Goal: Transaction & Acquisition: Purchase product/service

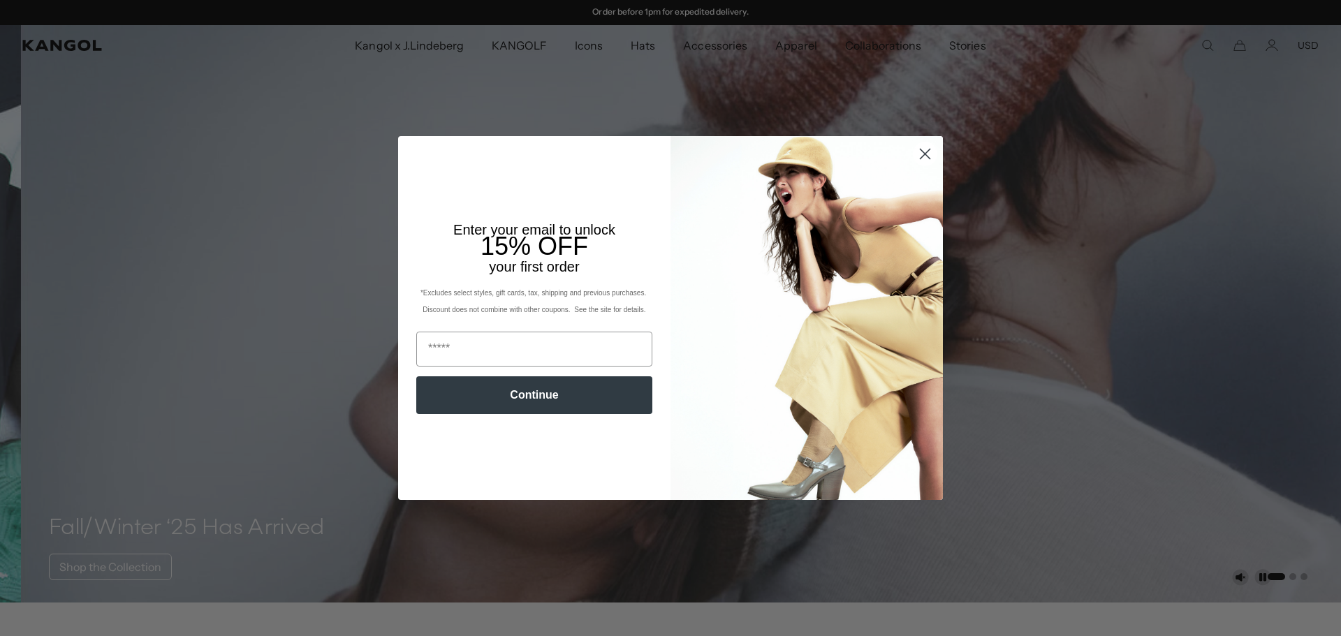
click at [926, 152] on circle "Close dialog" at bounding box center [925, 153] width 23 height 23
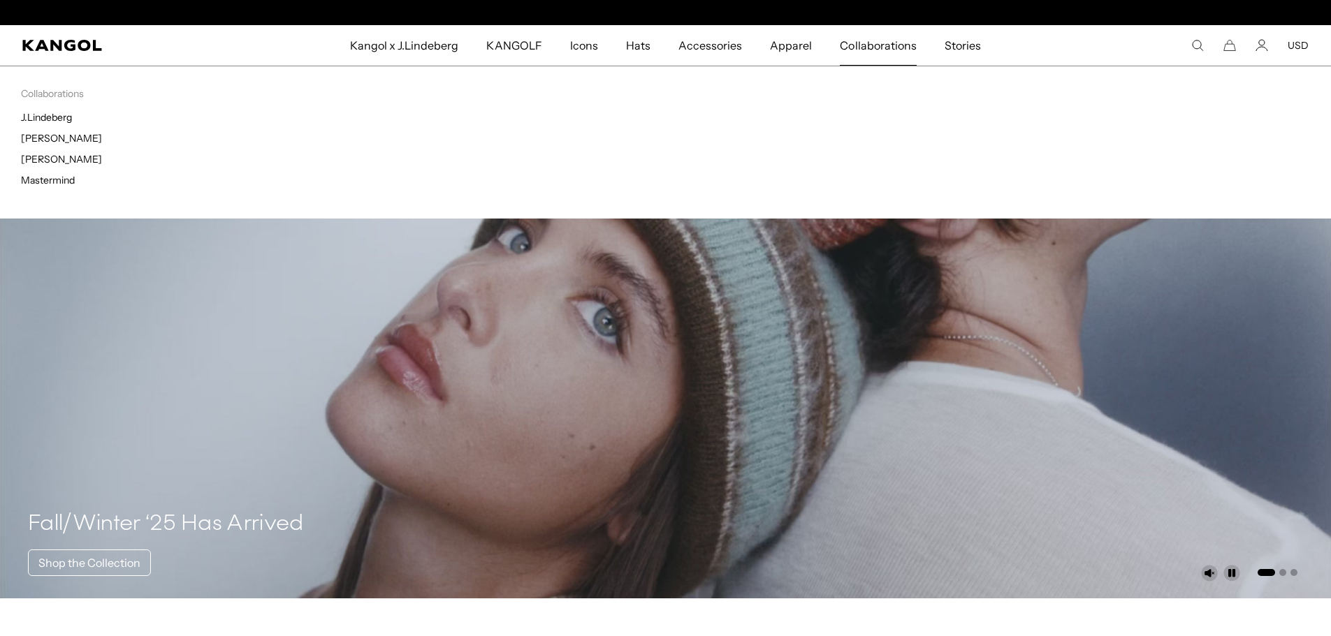
scroll to position [0, 288]
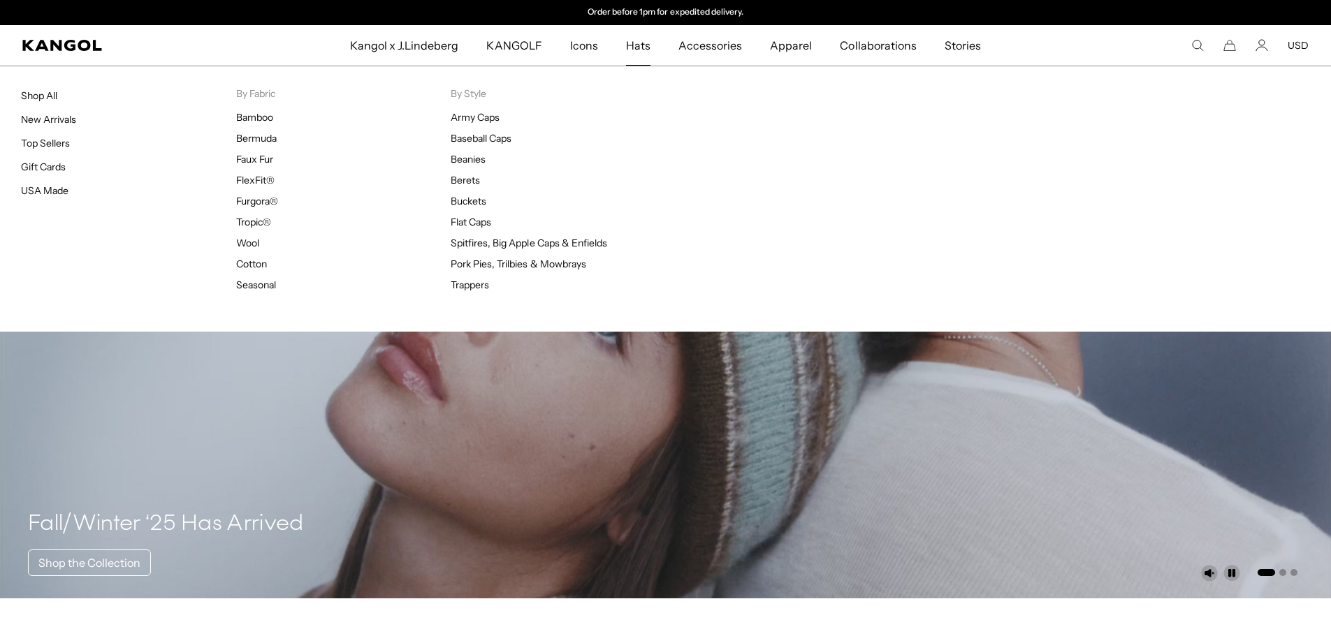
click at [648, 52] on span "Hats" at bounding box center [638, 45] width 24 height 41
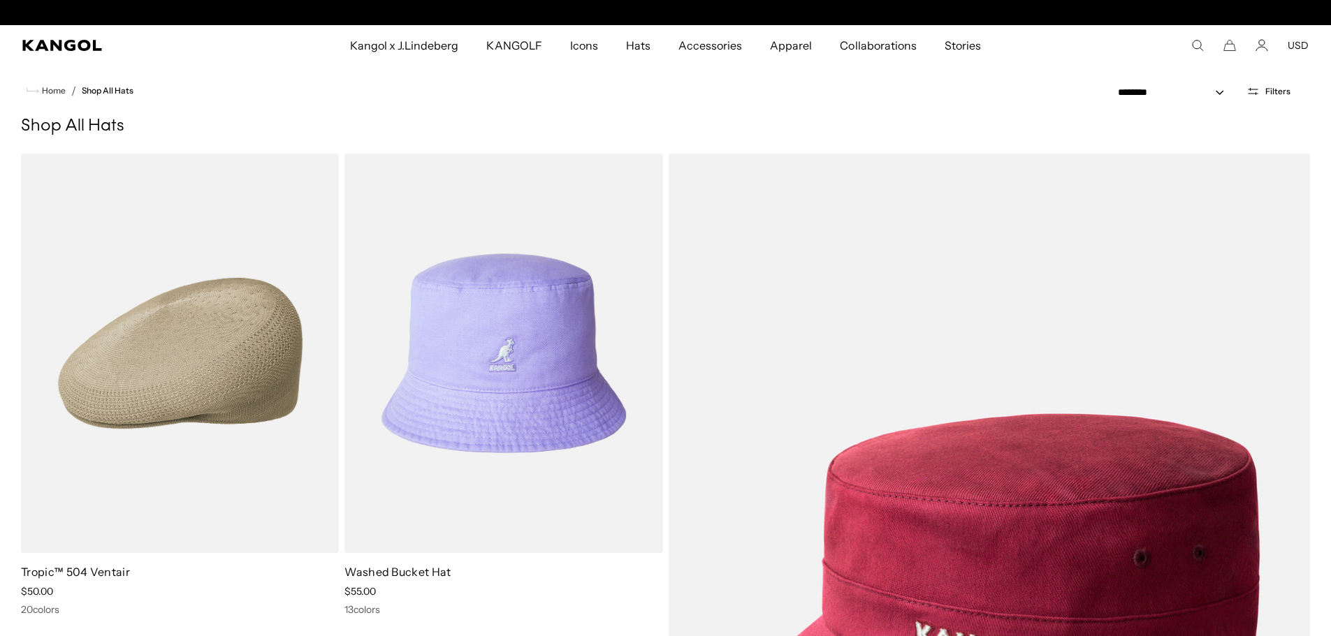
click at [1257, 94] on icon "Open filters" at bounding box center [1252, 91] width 13 height 13
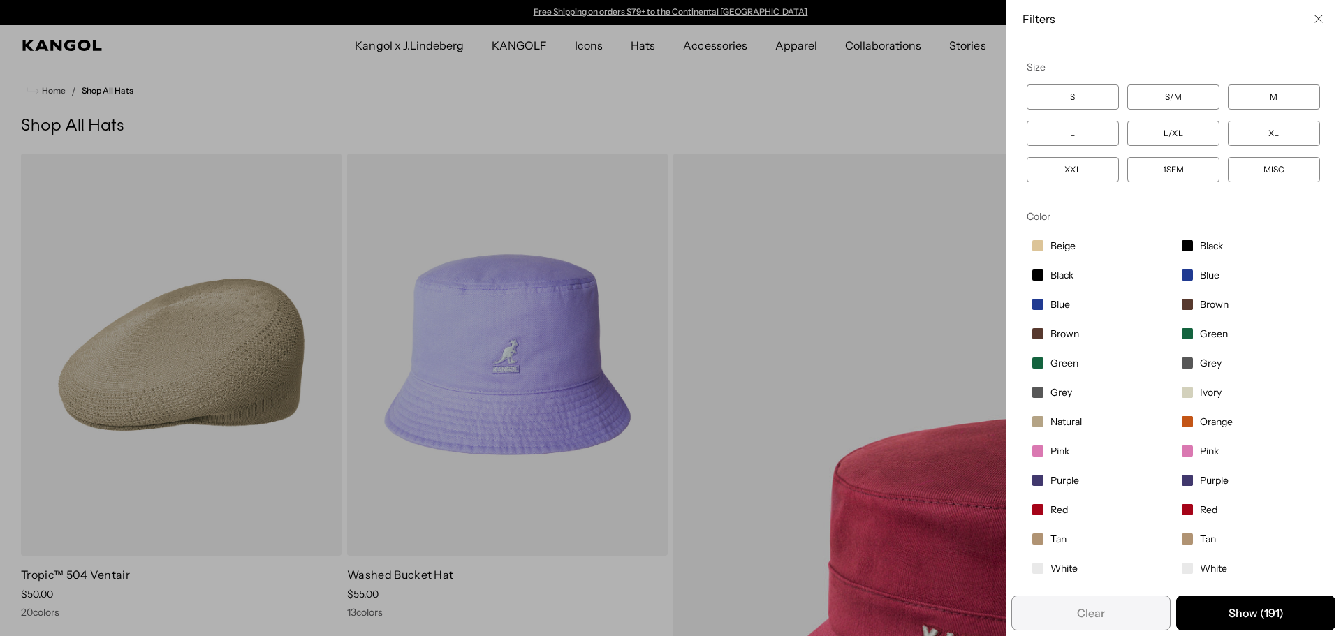
click at [1301, 14] on div "Filters" at bounding box center [1174, 18] width 302 height 15
click at [1314, 22] on icon "Close filter list" at bounding box center [1318, 19] width 8 height 8
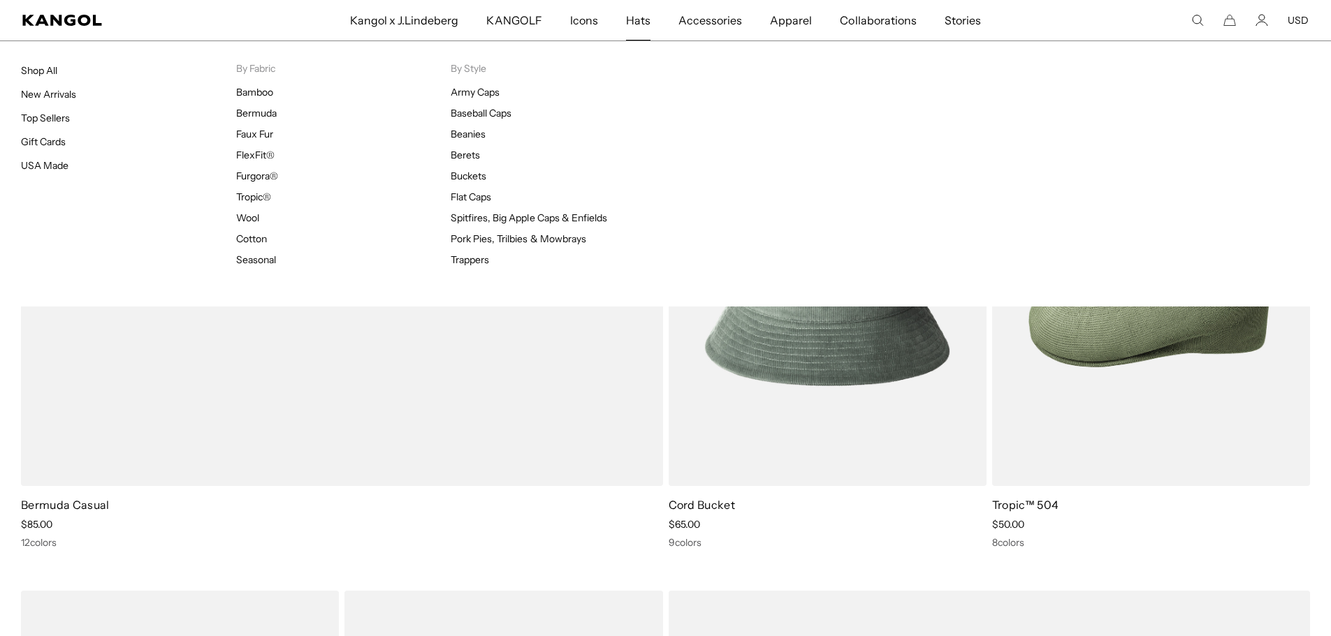
scroll to position [0, 288]
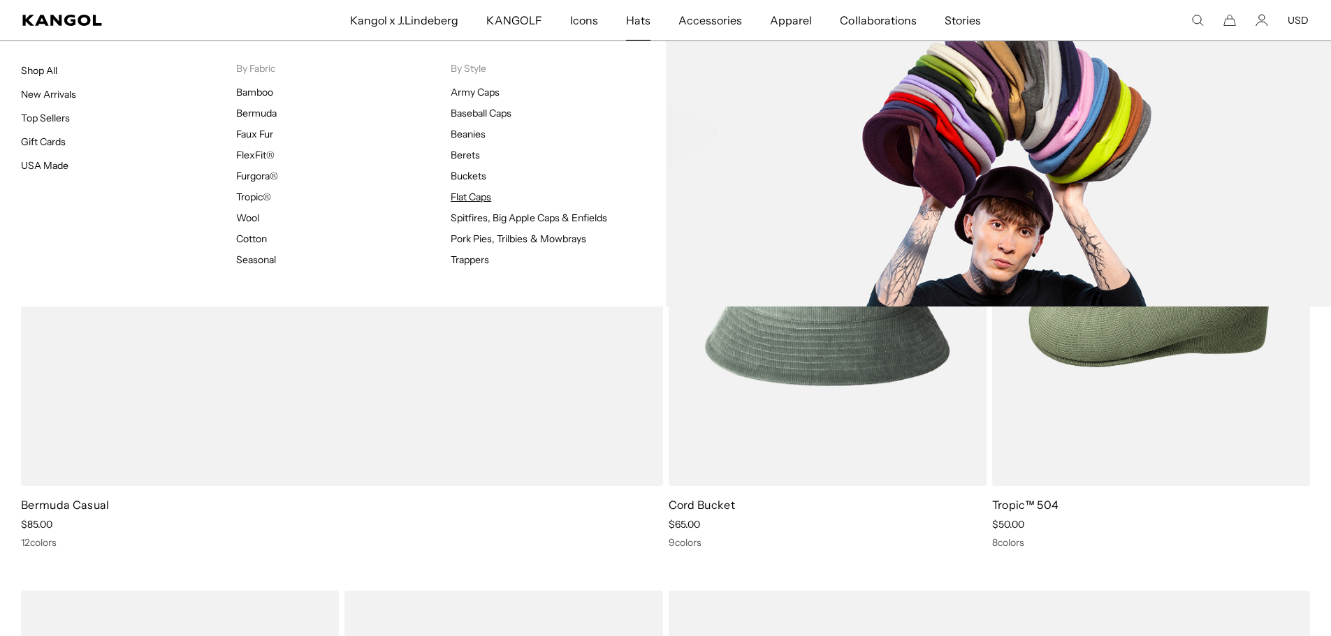
click at [484, 196] on link "Flat Caps" at bounding box center [470, 197] width 41 height 13
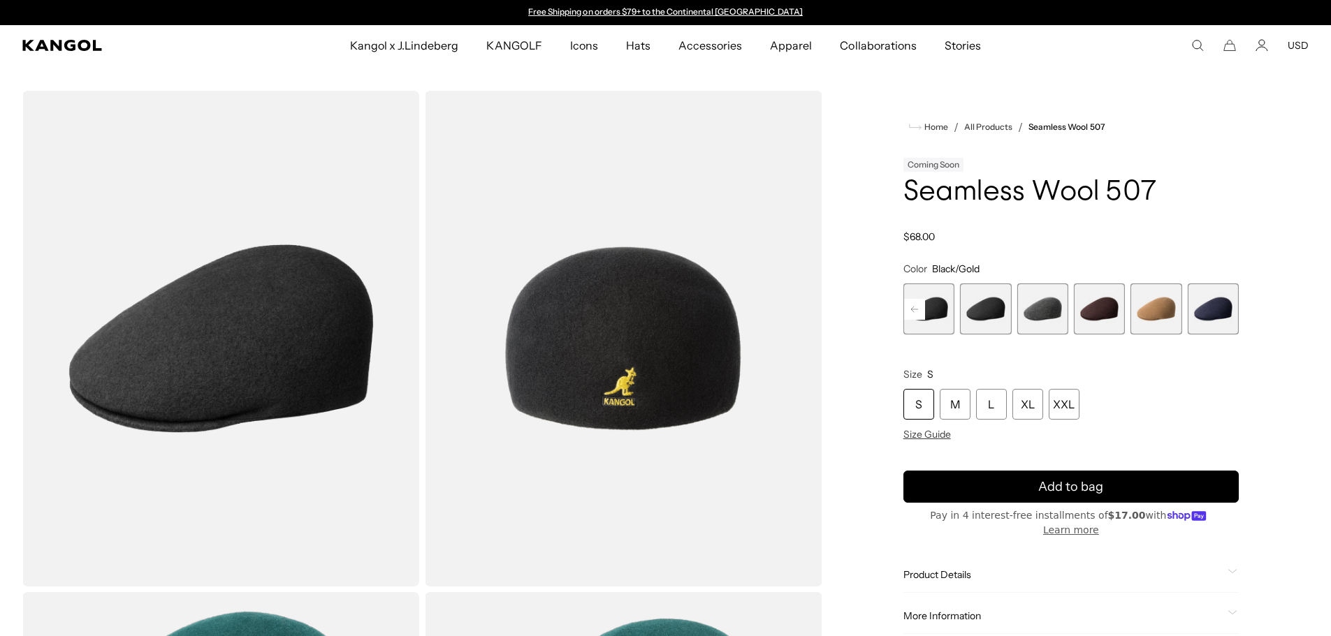
click at [1162, 306] on span "8 of 9" at bounding box center [1155, 309] width 51 height 51
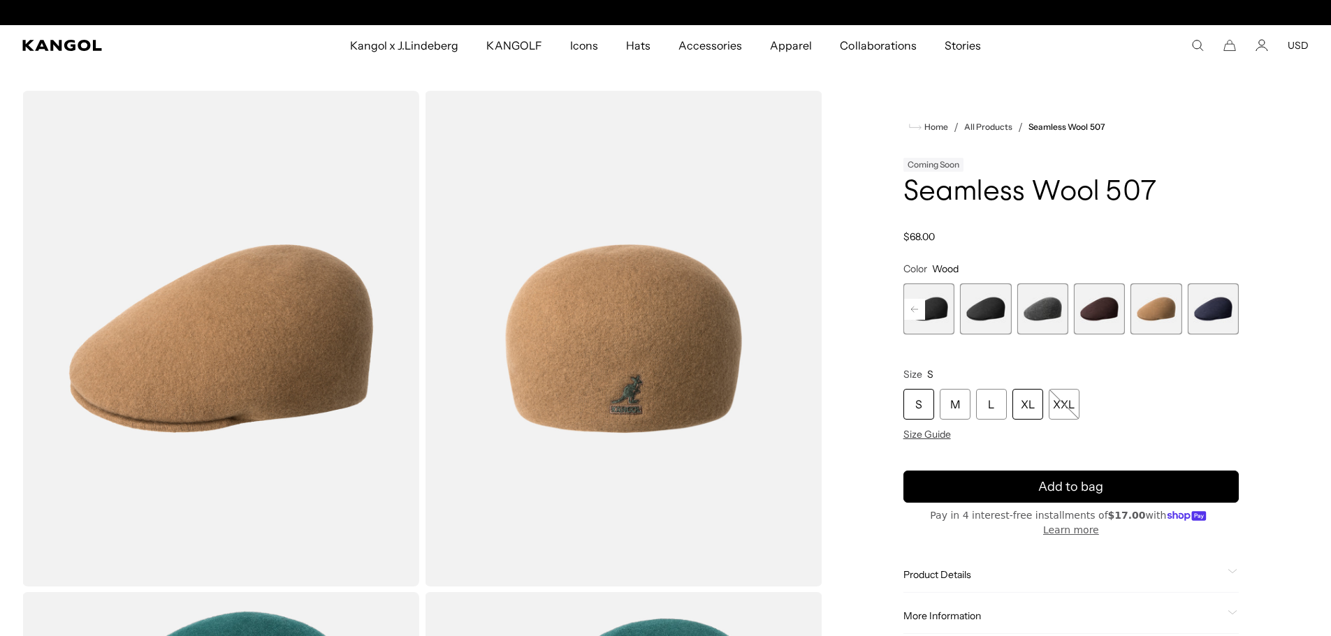
scroll to position [0, 288]
click at [1028, 406] on div "XL" at bounding box center [1027, 404] width 31 height 31
click at [1026, 404] on div "XL" at bounding box center [1027, 404] width 31 height 31
click at [1219, 307] on span "9 of 9" at bounding box center [1212, 309] width 51 height 51
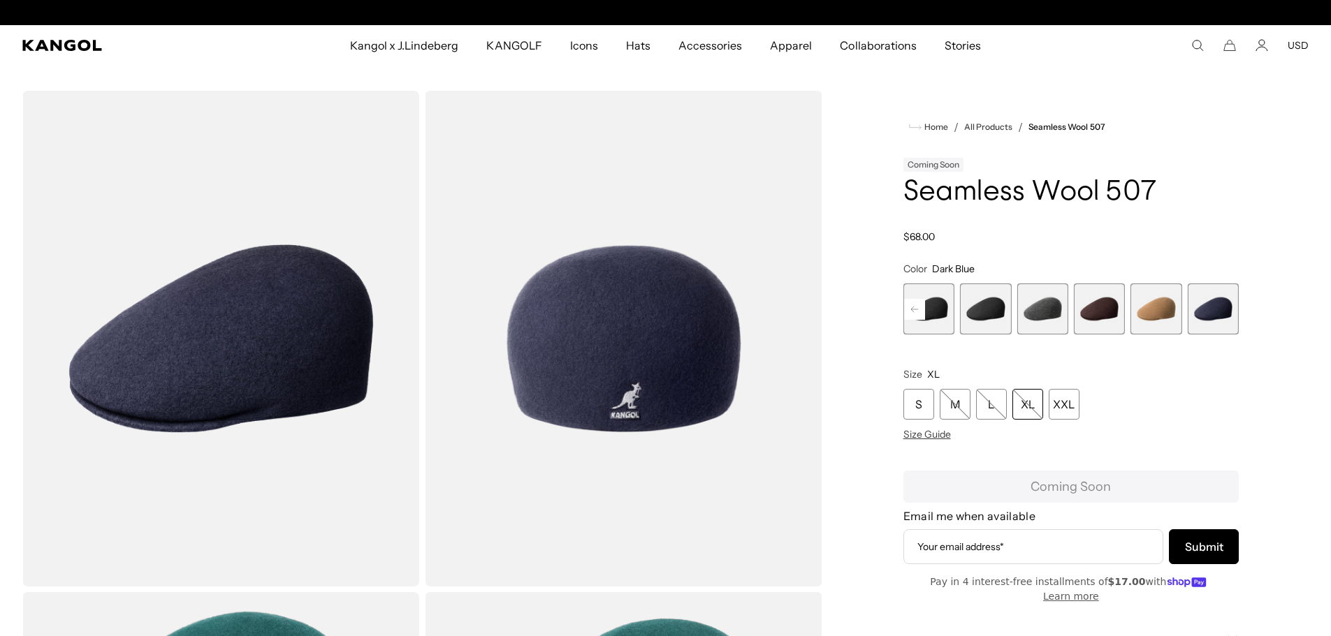
scroll to position [0, 288]
click at [920, 311] on rect at bounding box center [914, 309] width 21 height 21
click at [997, 306] on span "4 of 9" at bounding box center [985, 309] width 51 height 51
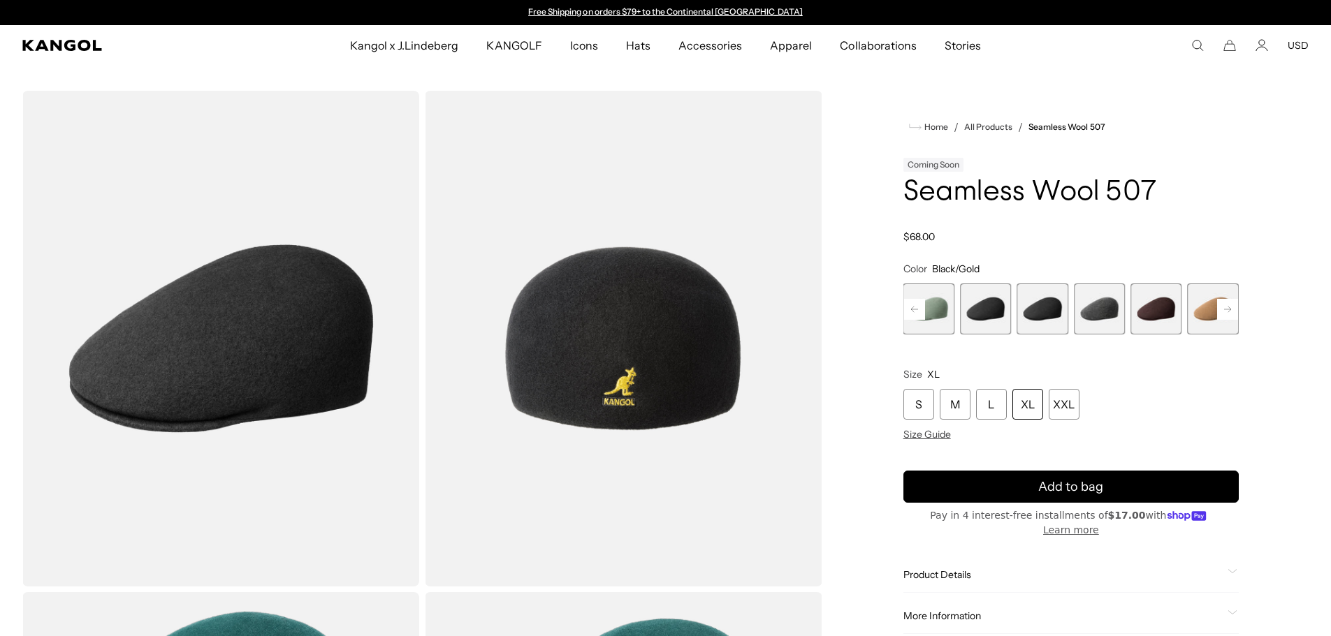
click at [1029, 306] on span "5 of 9" at bounding box center [1041, 309] width 51 height 51
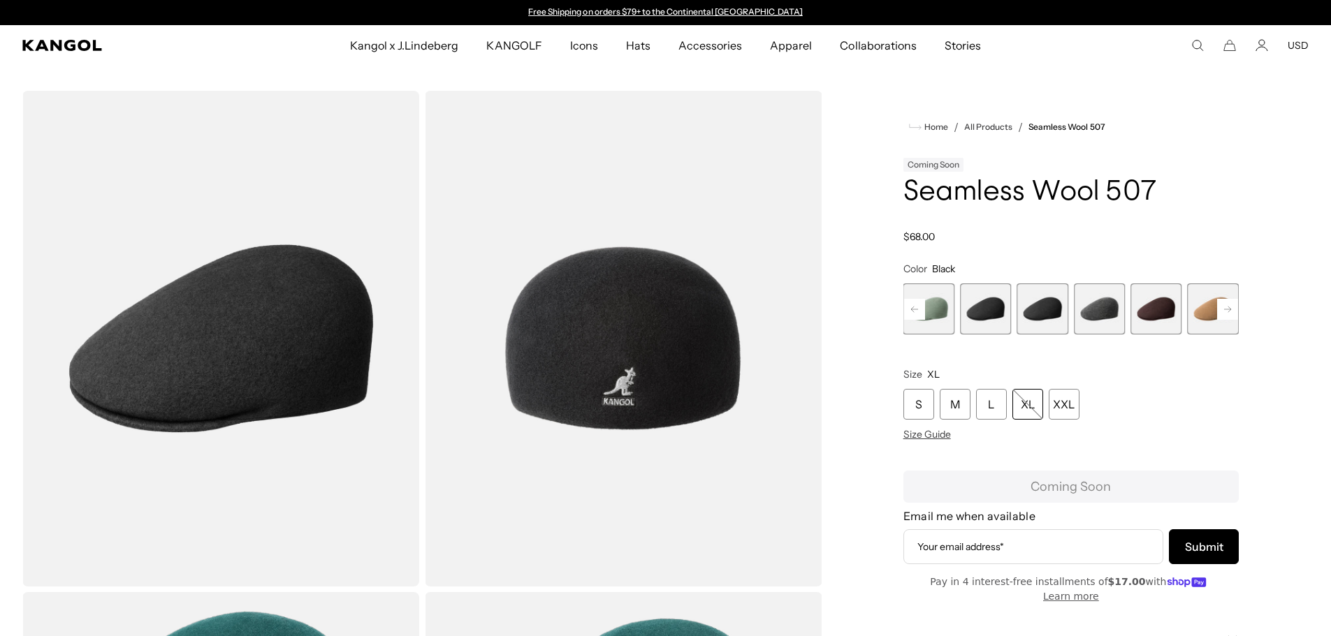
drag, startPoint x: 1087, startPoint y: 296, endPoint x: 1102, endPoint y: 298, distance: 15.4
click at [1087, 296] on span "6 of 9" at bounding box center [1099, 309] width 51 height 51
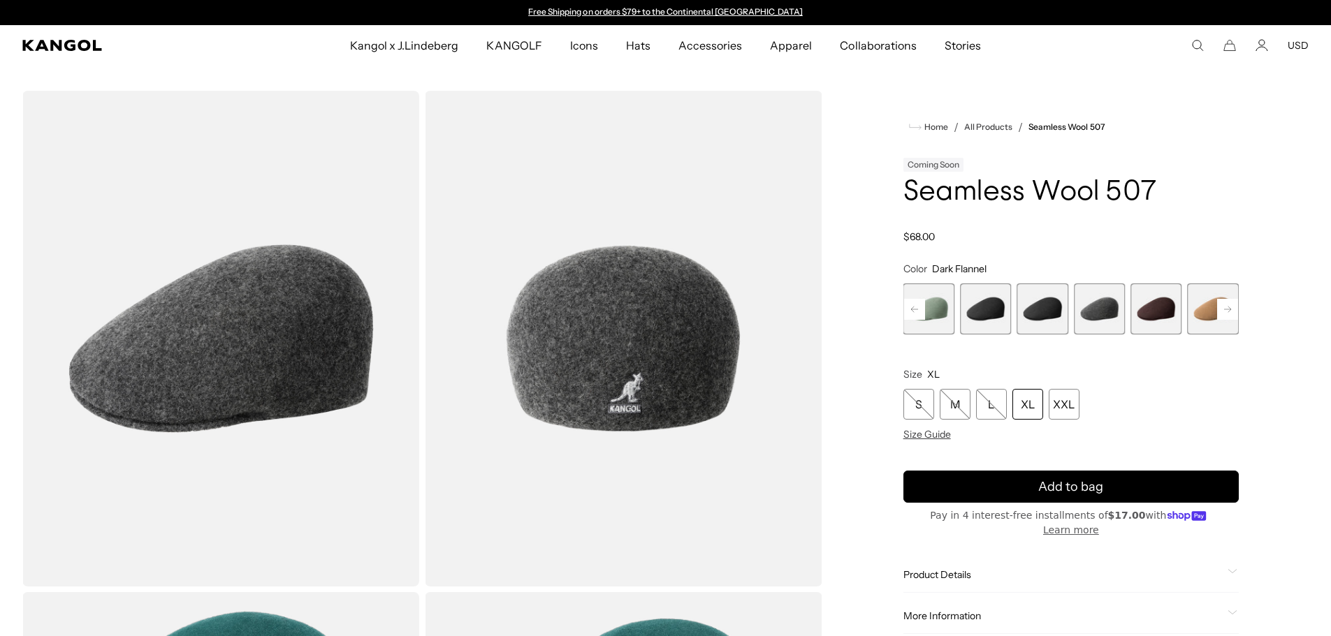
click at [1148, 302] on span "7 of 9" at bounding box center [1155, 309] width 51 height 51
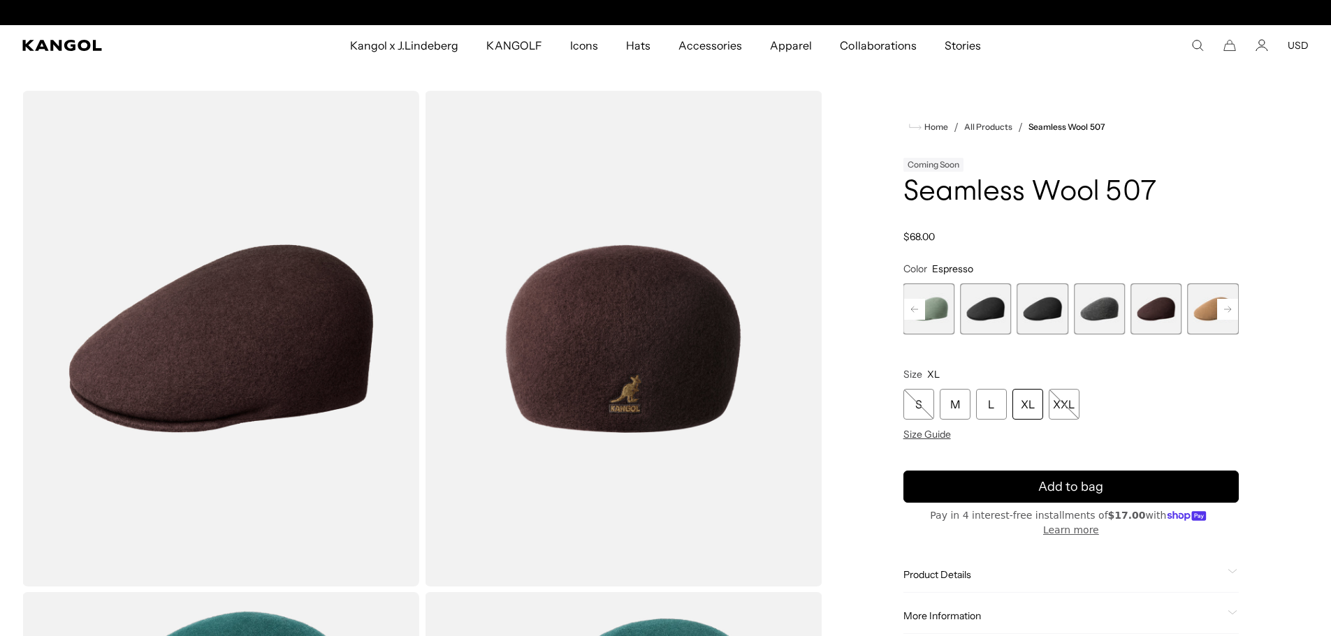
click at [1223, 308] on rect at bounding box center [1227, 309] width 21 height 21
click at [1223, 308] on span "9 of 9" at bounding box center [1212, 309] width 51 height 51
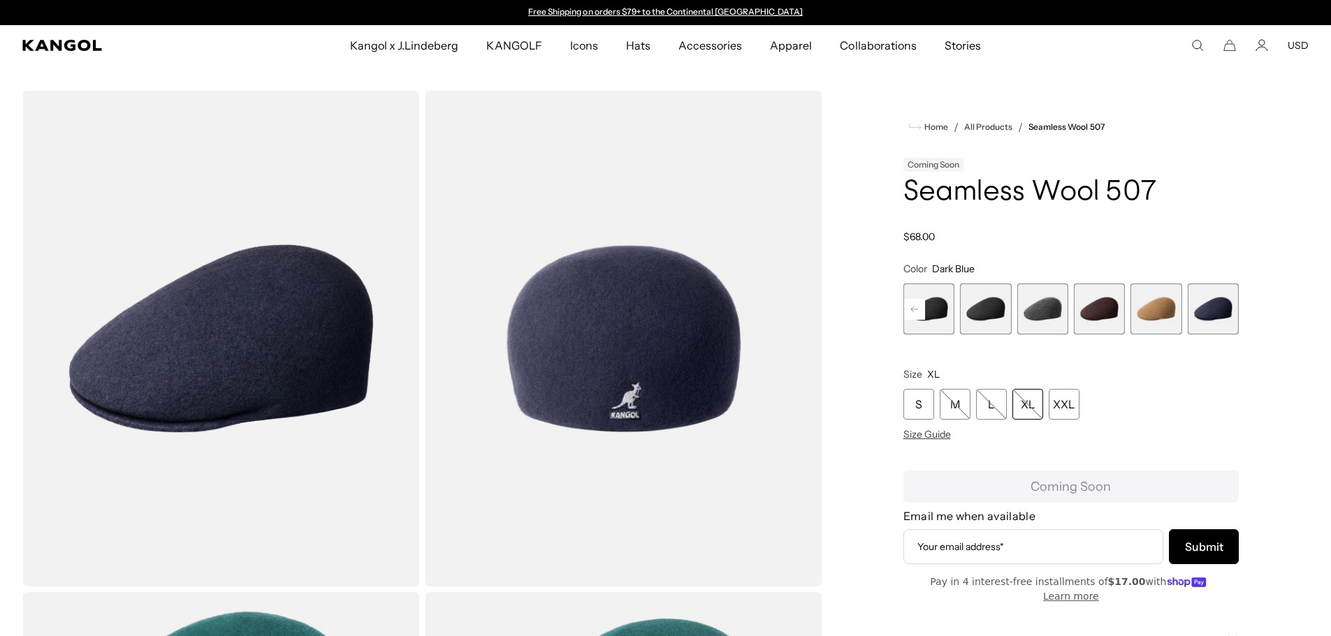
click at [1027, 402] on div "XL" at bounding box center [1027, 404] width 31 height 31
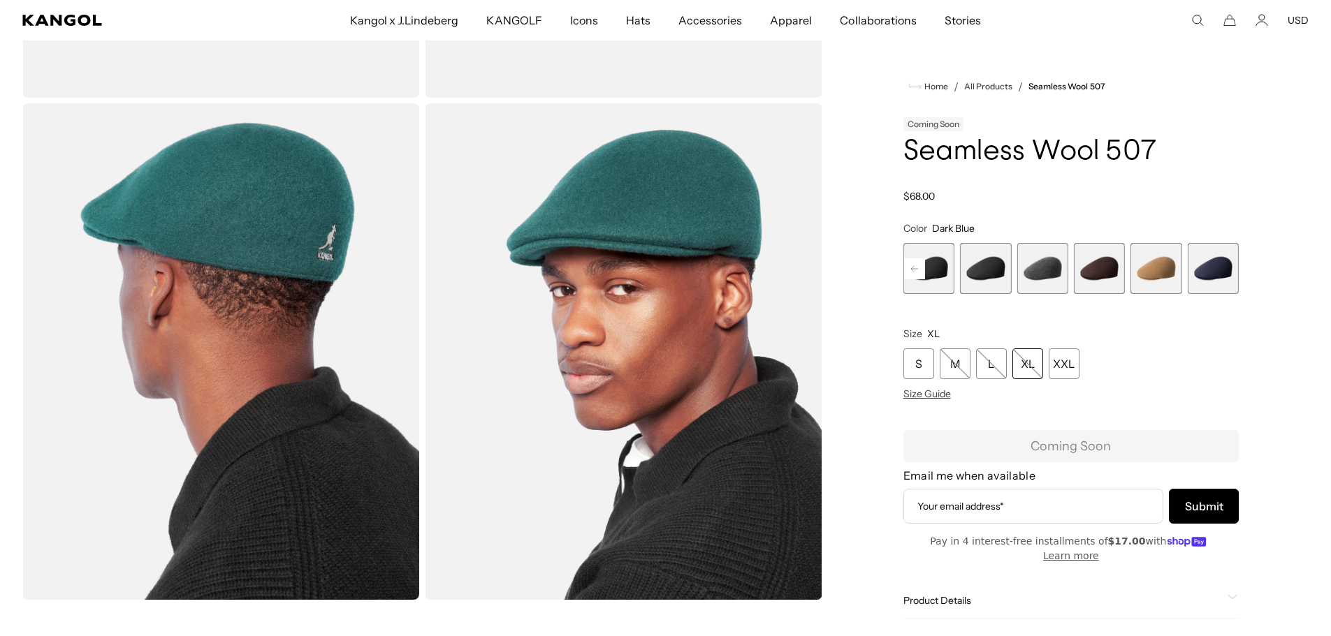
scroll to position [0, 288]
click at [1203, 265] on span "9 of 9" at bounding box center [1212, 268] width 51 height 51
click at [1021, 362] on div "XL" at bounding box center [1027, 364] width 31 height 31
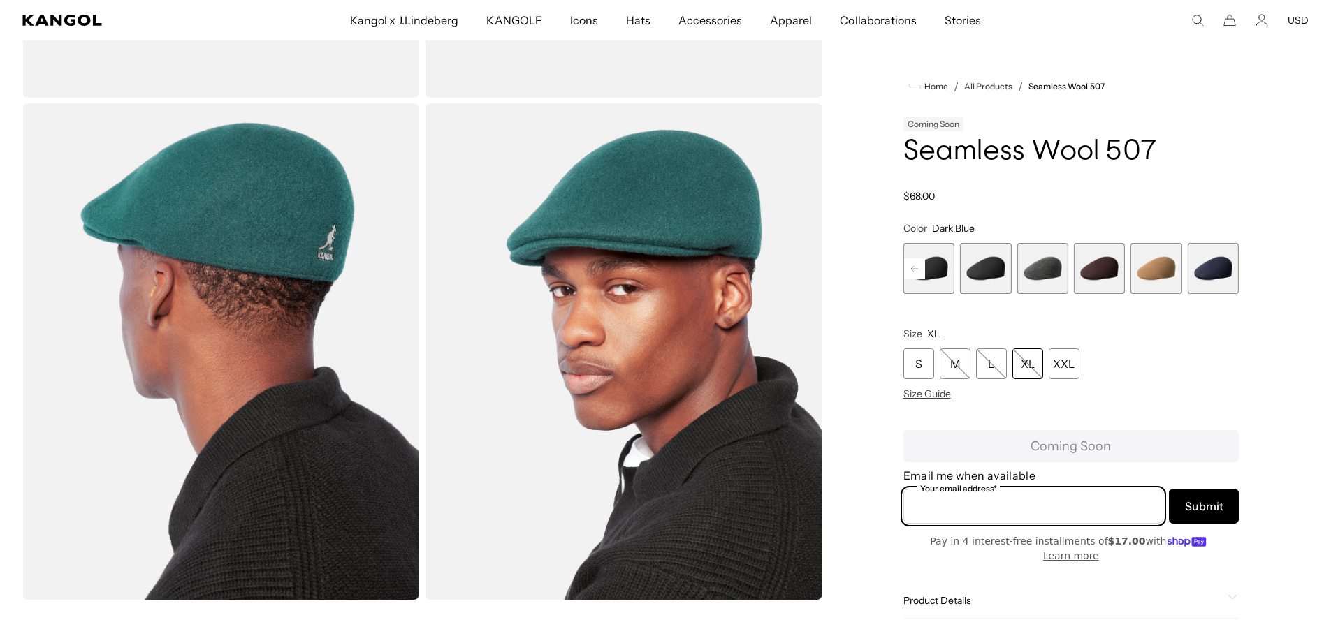
click at [1018, 506] on input "Your email address*" at bounding box center [1033, 506] width 260 height 35
type input "**********"
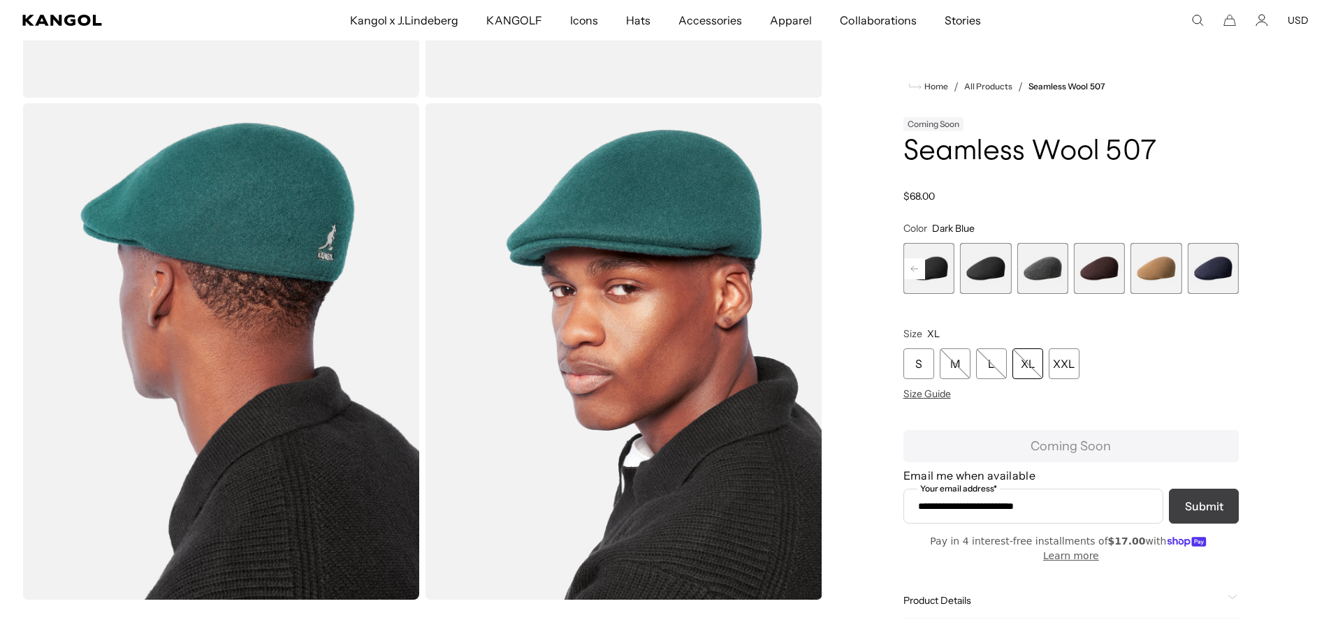
click at [1194, 496] on button "Submit" at bounding box center [1203, 506] width 70 height 35
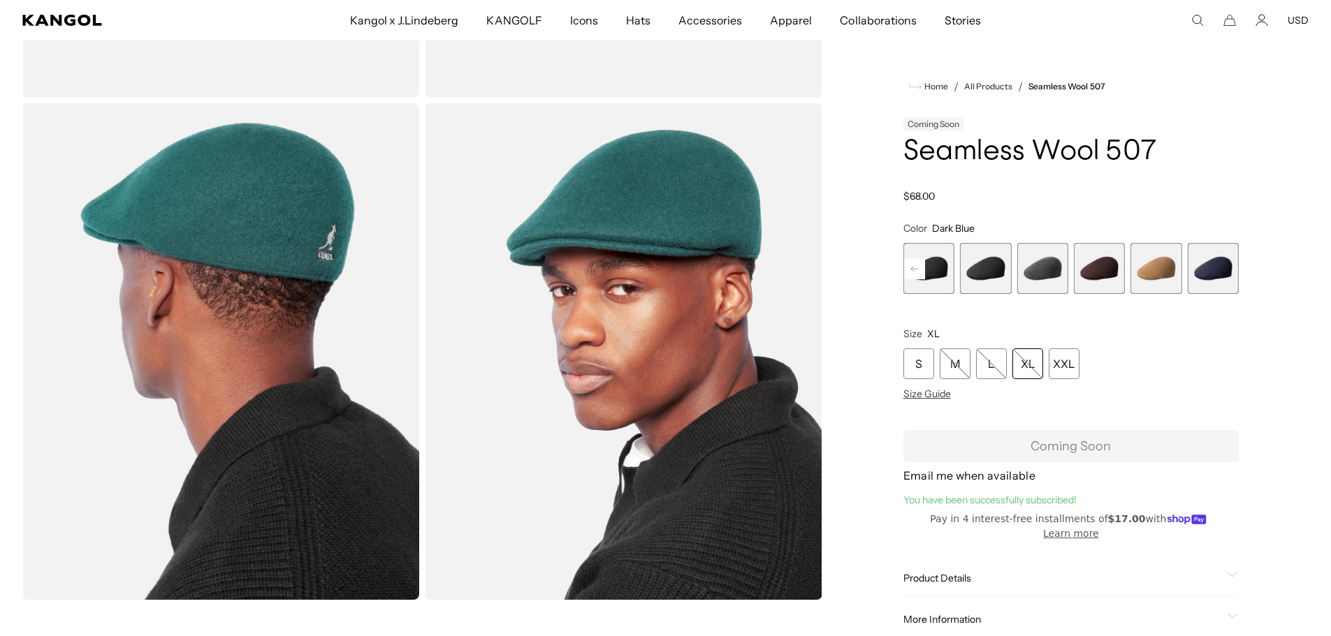
click at [990, 277] on span "5 of 9" at bounding box center [985, 268] width 51 height 51
click at [1041, 265] on span "6 of 9" at bounding box center [1041, 268] width 51 height 51
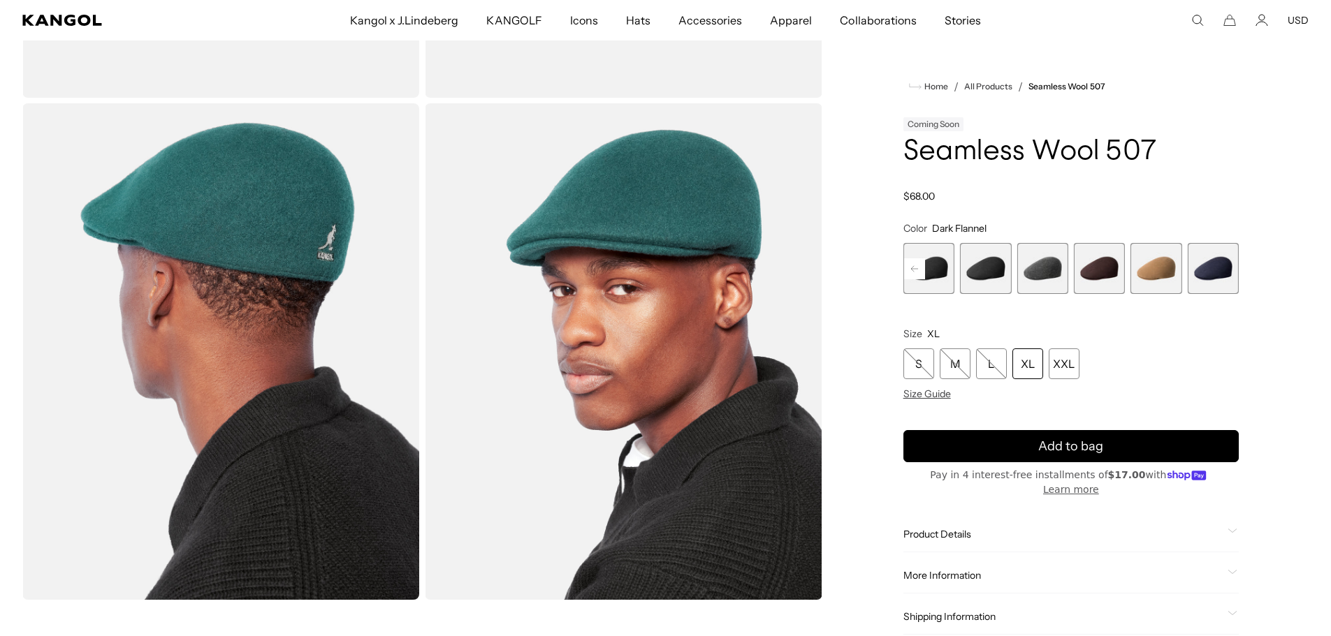
click at [918, 270] on rect at bounding box center [914, 268] width 21 height 21
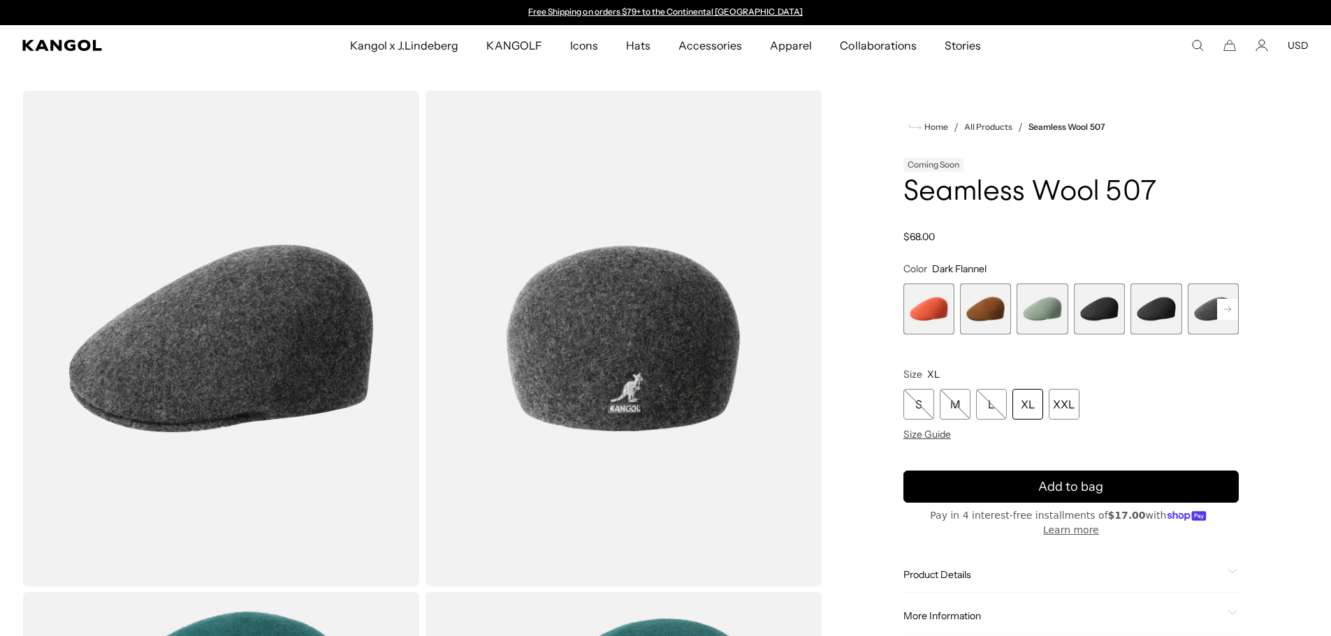
click at [977, 312] on span "2 of 9" at bounding box center [985, 309] width 51 height 51
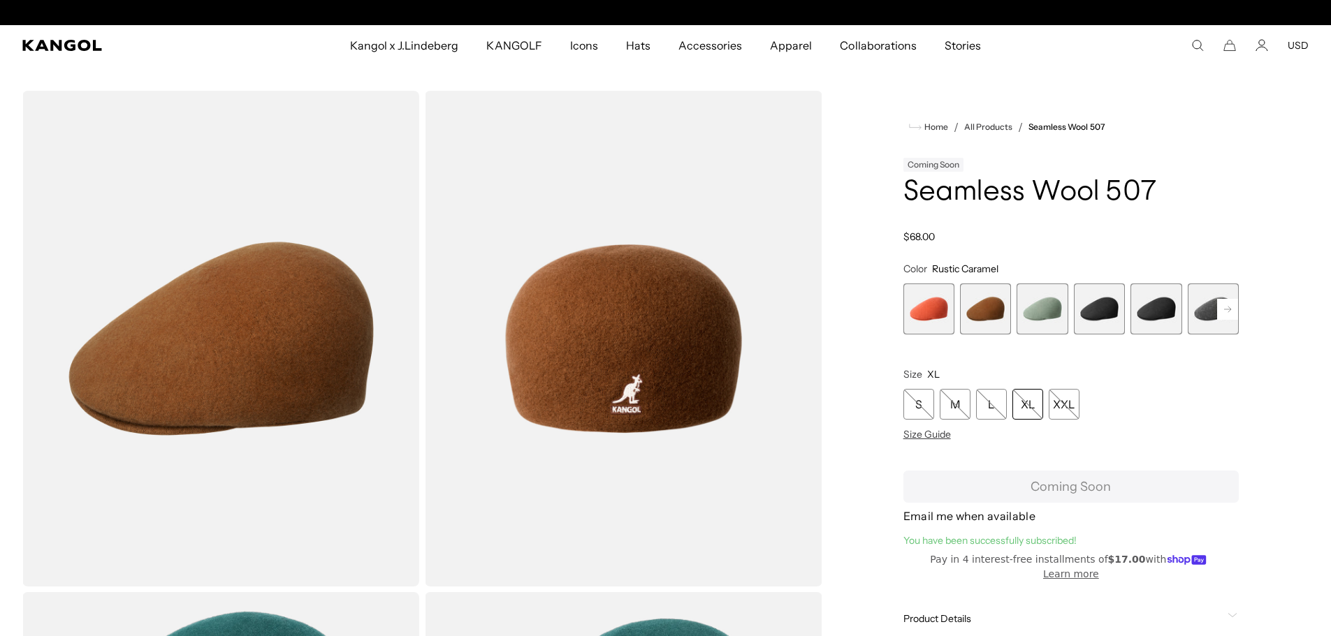
click at [942, 321] on span "1 of 9" at bounding box center [928, 309] width 51 height 51
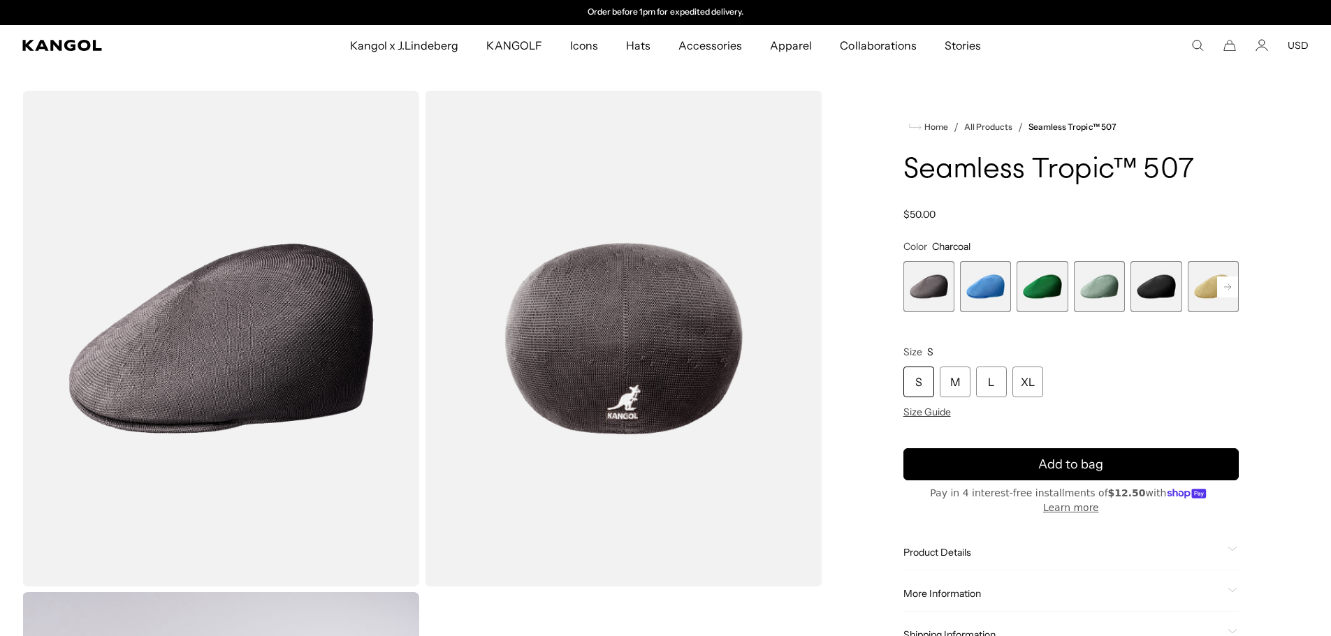
click at [1163, 286] on span "5 of 12" at bounding box center [1155, 286] width 51 height 51
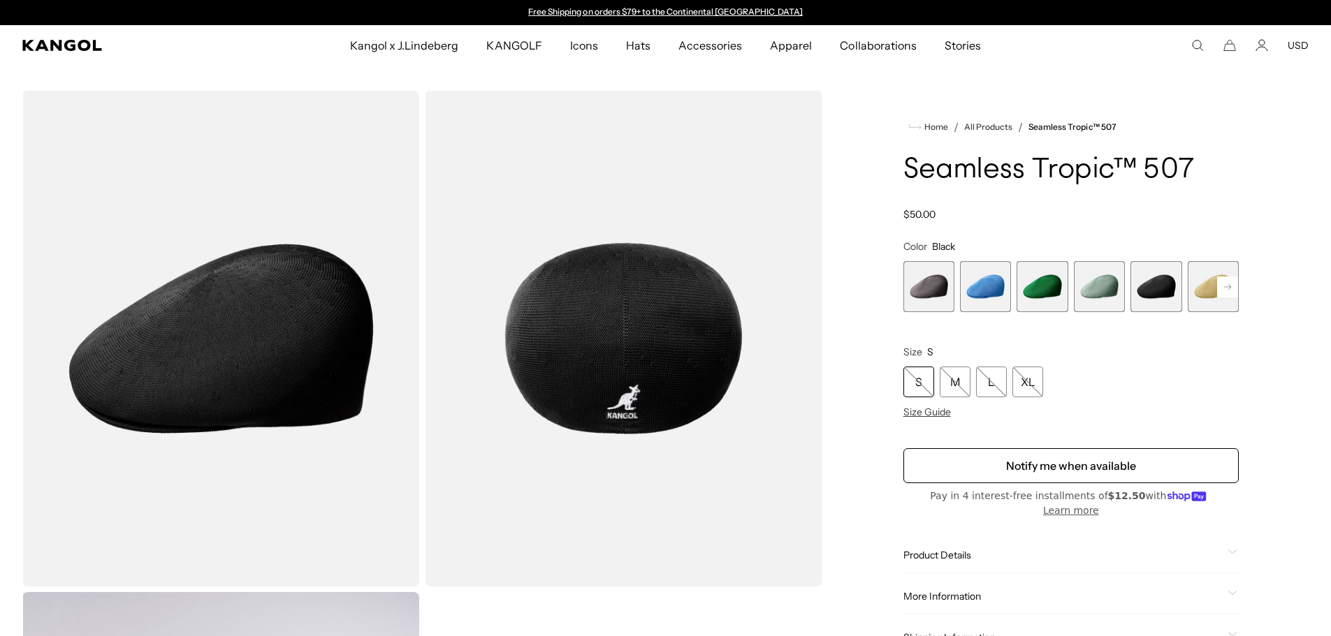
click at [1222, 290] on rect at bounding box center [1227, 287] width 21 height 21
click at [1167, 285] on span "7 of 12" at bounding box center [1155, 286] width 51 height 51
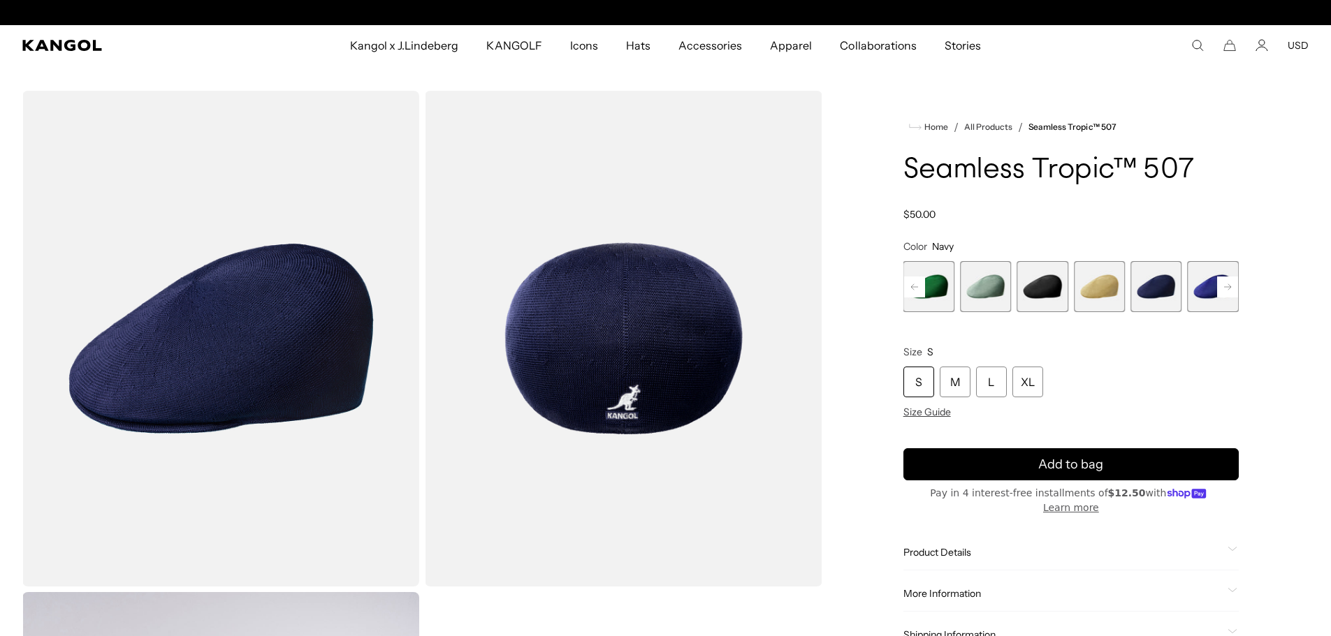
scroll to position [0, 288]
click at [1200, 284] on span "8 of 12" at bounding box center [1212, 286] width 51 height 51
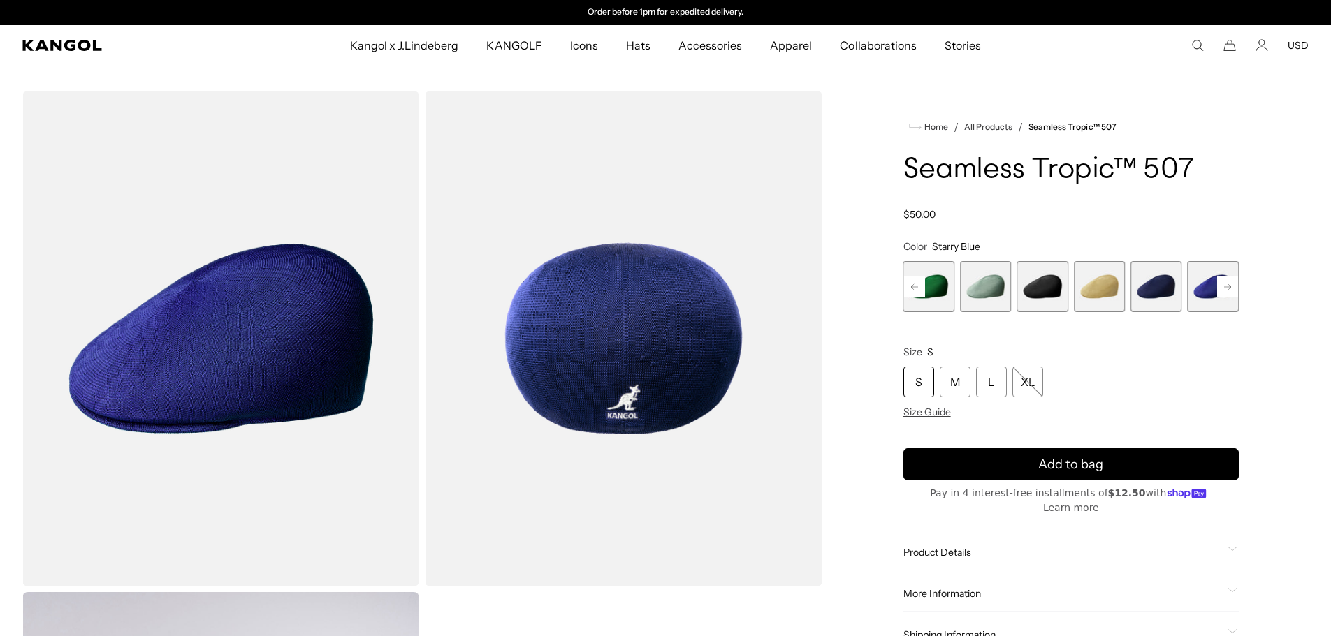
click at [1164, 287] on span "7 of 12" at bounding box center [1155, 286] width 51 height 51
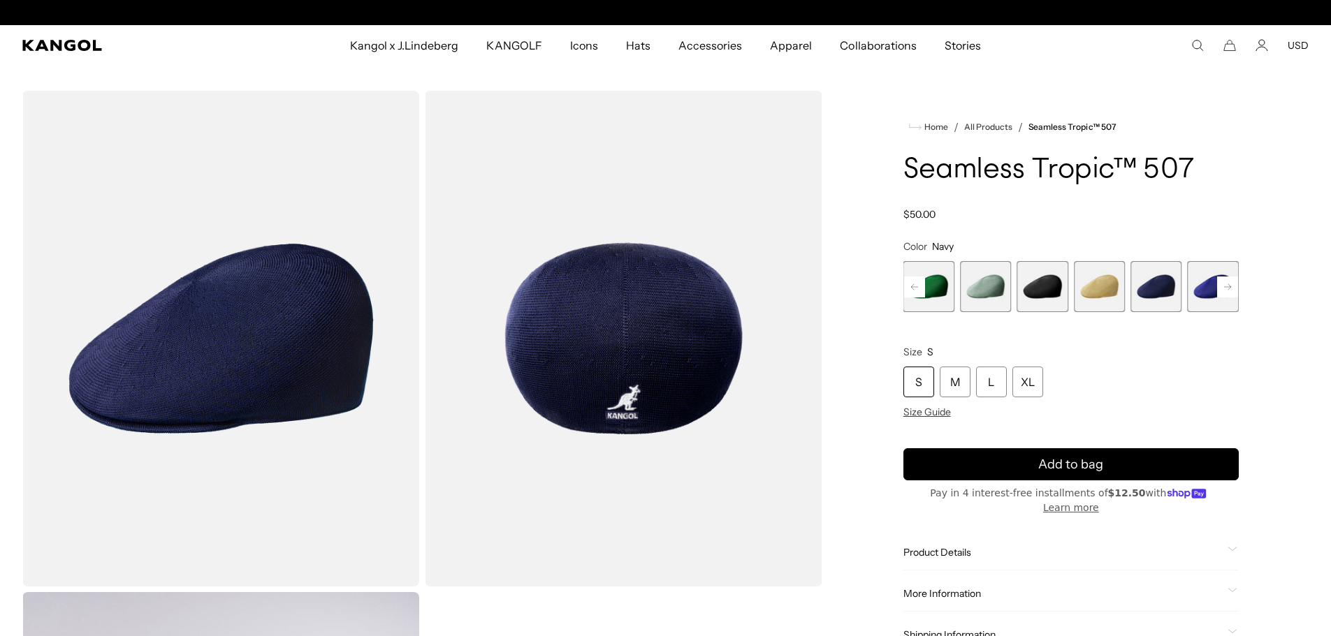
click at [1230, 285] on rect at bounding box center [1227, 287] width 21 height 21
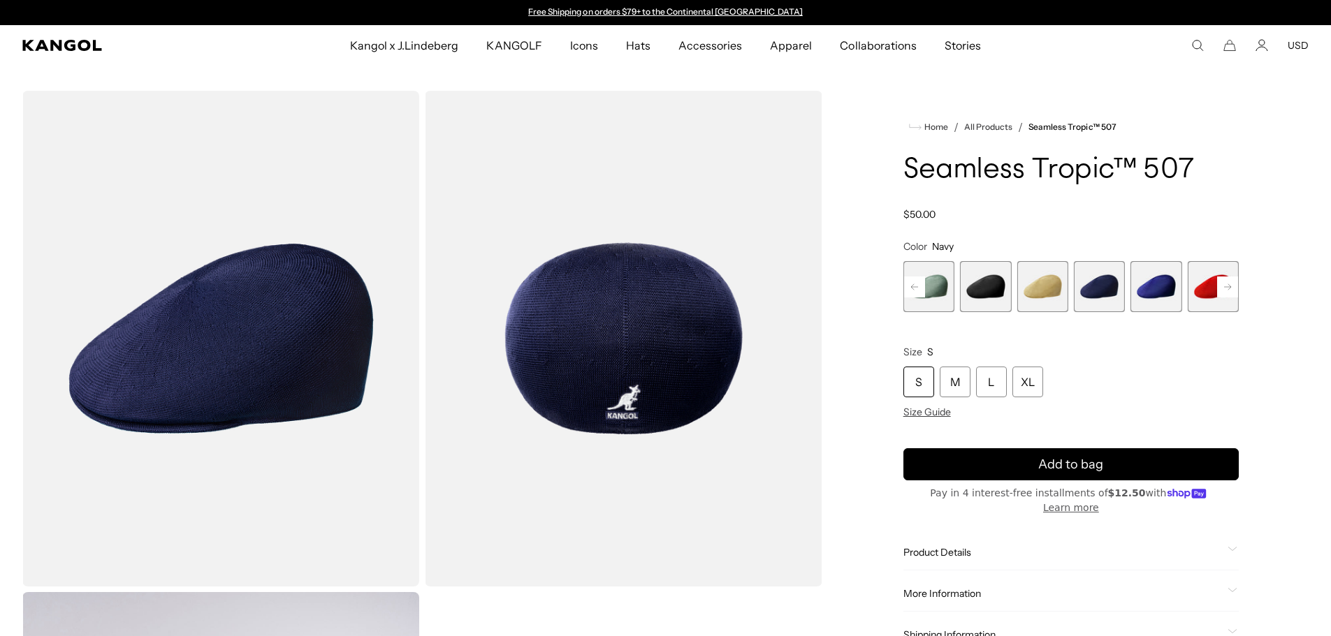
click at [1230, 285] on rect at bounding box center [1227, 287] width 21 height 21
click at [1230, 285] on span "12 of 12" at bounding box center [1212, 286] width 51 height 51
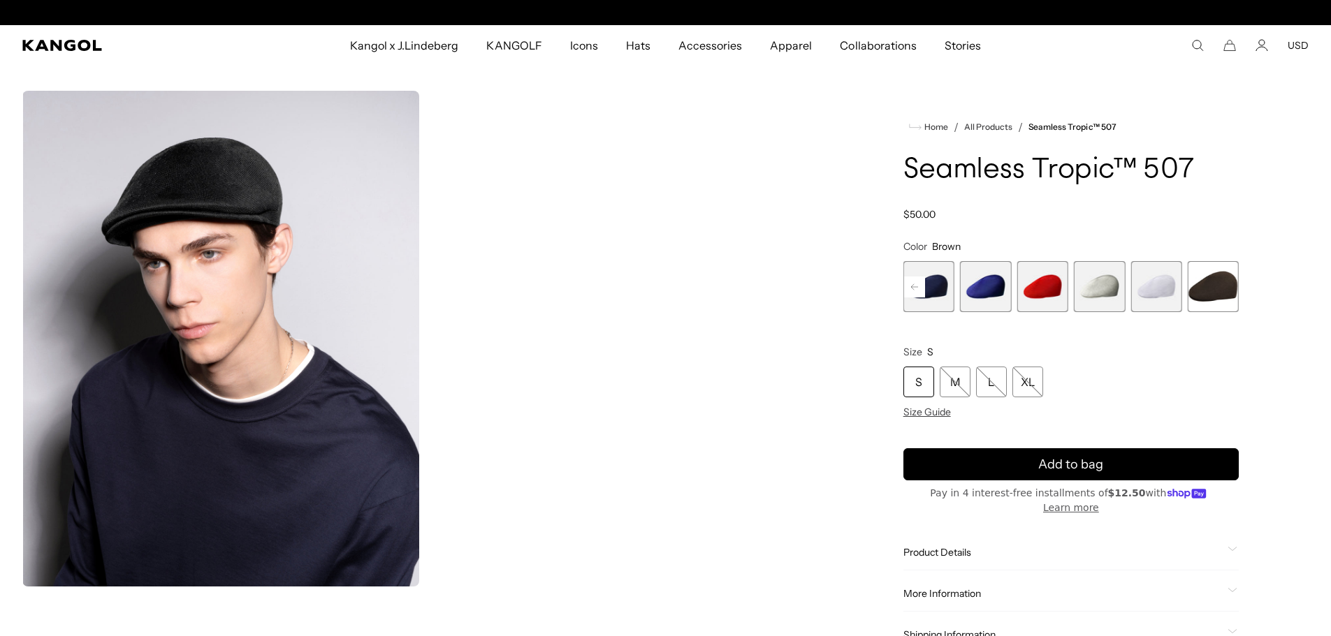
scroll to position [0, 288]
click at [1212, 288] on span "12 of 12" at bounding box center [1212, 286] width 51 height 51
click at [992, 279] on span "8 of 12" at bounding box center [985, 286] width 51 height 51
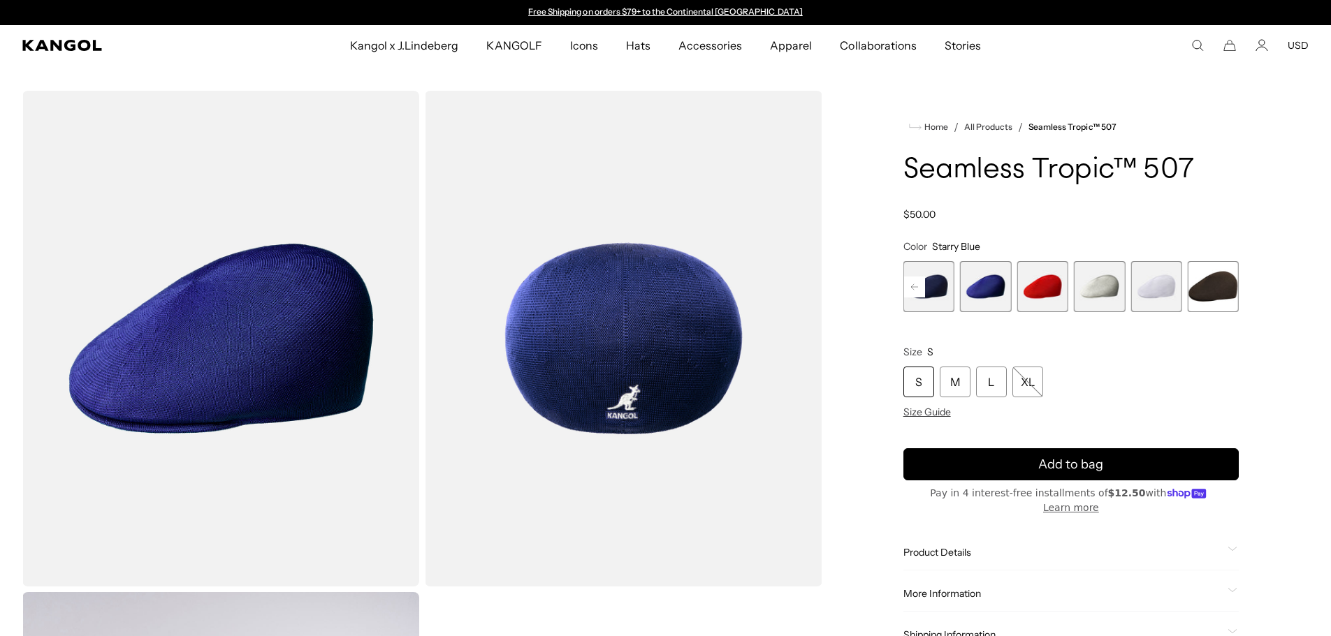
click at [940, 285] on span "7 of 12" at bounding box center [928, 286] width 51 height 51
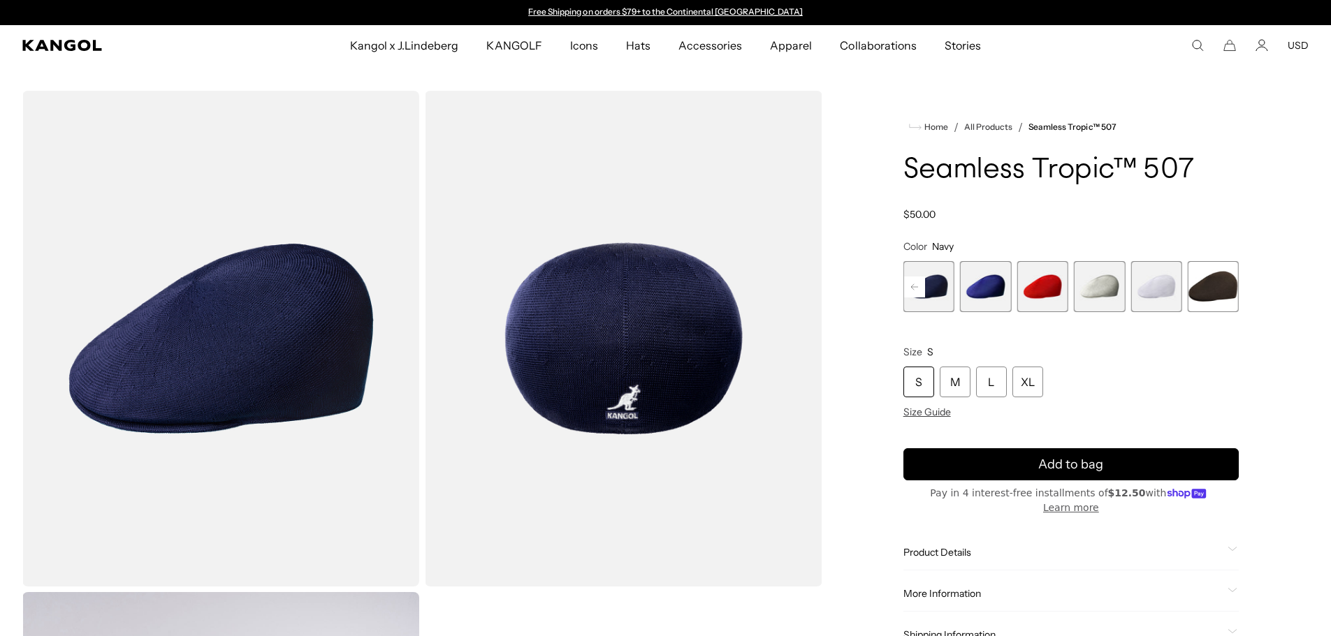
click at [916, 288] on rect at bounding box center [914, 287] width 21 height 21
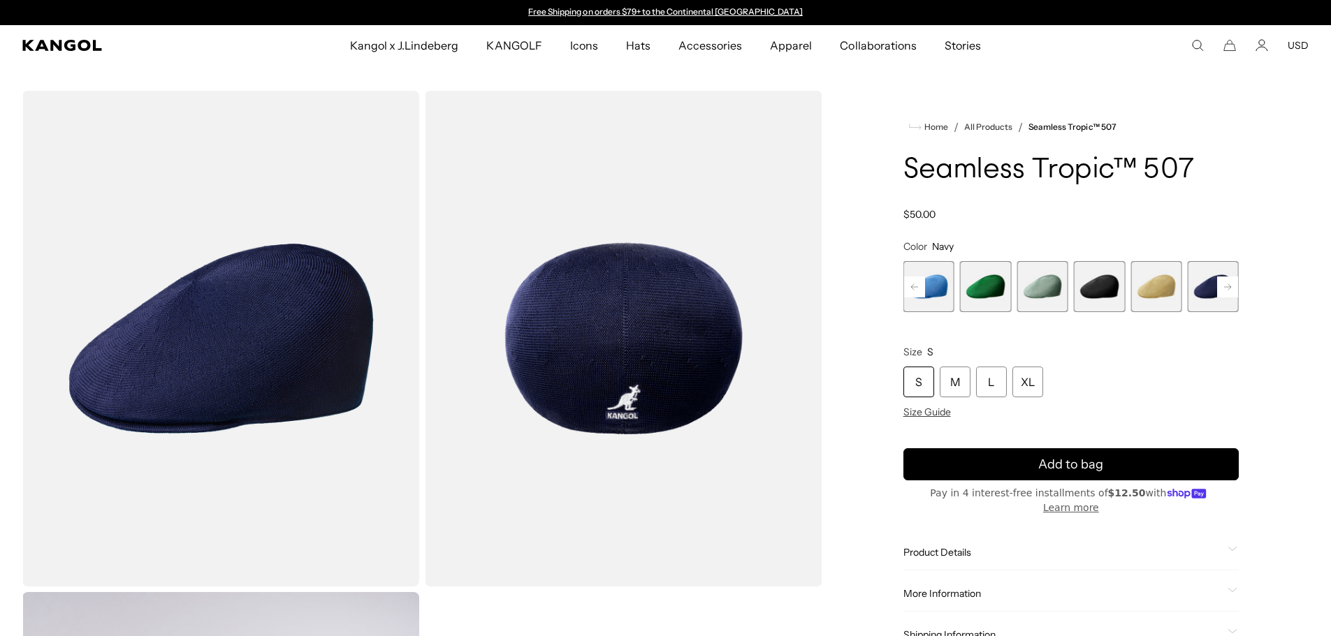
click at [916, 288] on rect at bounding box center [914, 287] width 21 height 21
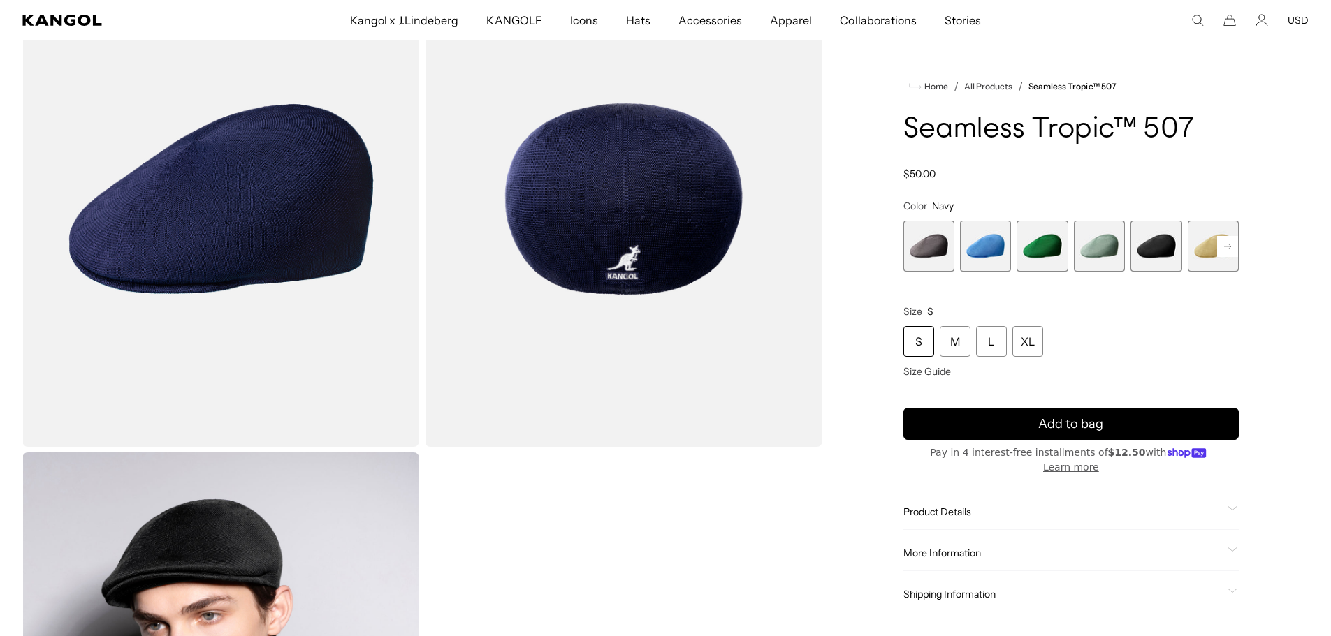
scroll to position [0, 288]
